Goal: Task Accomplishment & Management: Complete application form

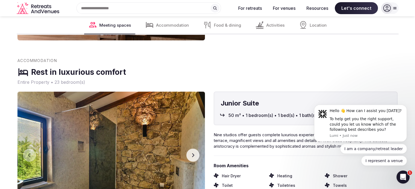
scroll to position [1108, 0]
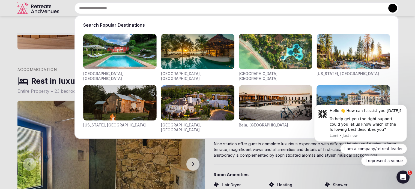
click at [185, 8] on input "text" at bounding box center [236, 7] width 324 height 11
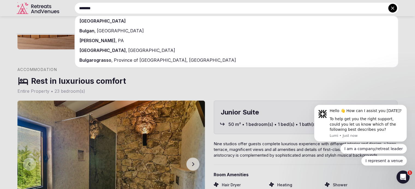
type input "********"
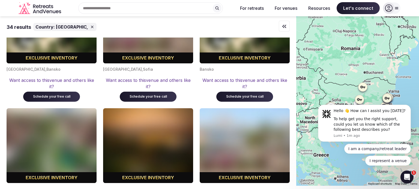
scroll to position [1172, 0]
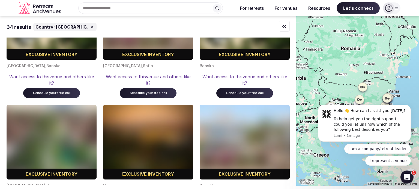
click at [339, 90] on body "Hello 👋 How can I assist you today? To help get you the right support, could yo…" at bounding box center [364, 125] width 105 height 95
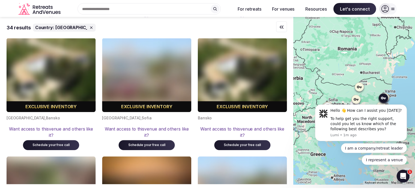
scroll to position [1119, 0]
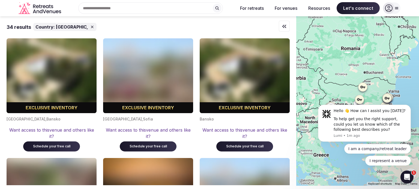
click at [43, 5] on icon "Retreats and Venues company logo" at bounding box center [41, 6] width 1 height 3
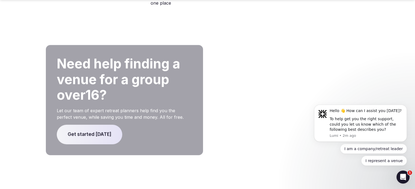
scroll to position [1148, 0]
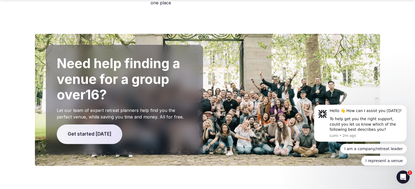
click at [103, 125] on span "Get started today" at bounding box center [89, 135] width 65 height 20
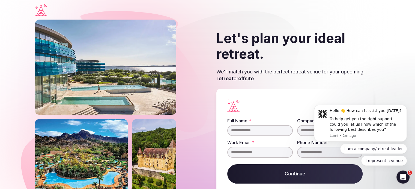
scroll to position [31, 0]
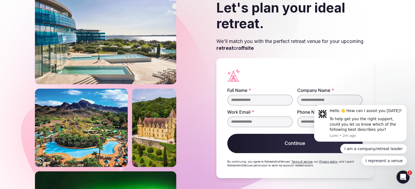
click at [380, 175] on section "Let's plan your ideal retreat. We'll match you with the perfect retreat venue f…" at bounding box center [207, 89] width 415 height 200
